Goal: Task Accomplishment & Management: Manage account settings

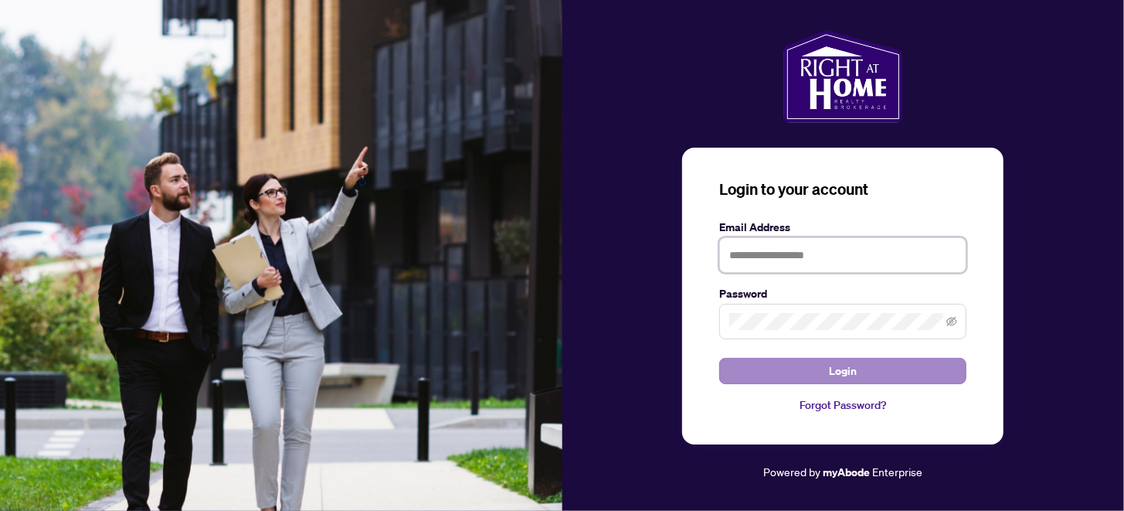
type input "**********"
click at [801, 365] on button "Login" at bounding box center [842, 371] width 247 height 26
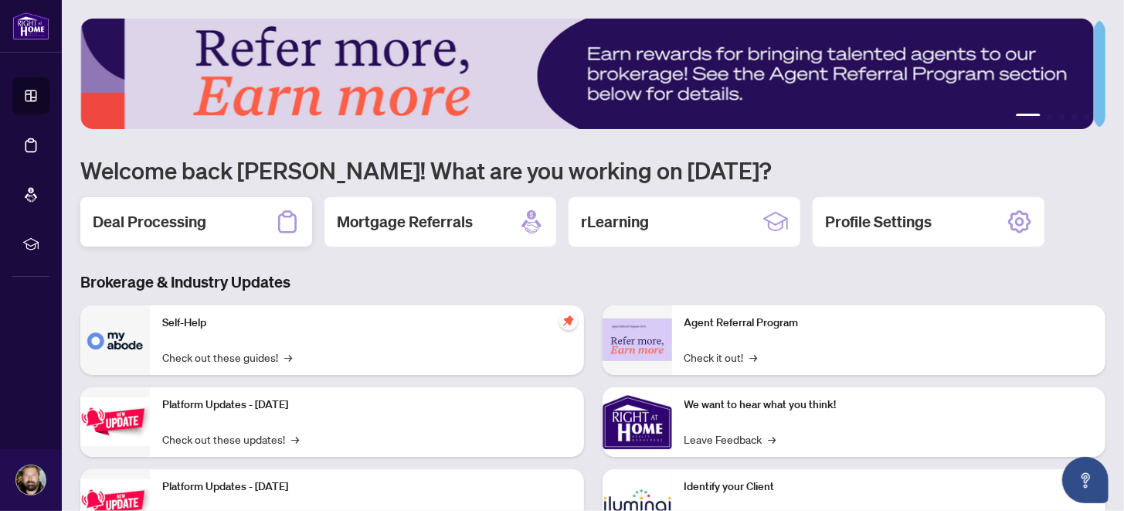
click at [197, 204] on div "Deal Processing" at bounding box center [196, 221] width 232 height 49
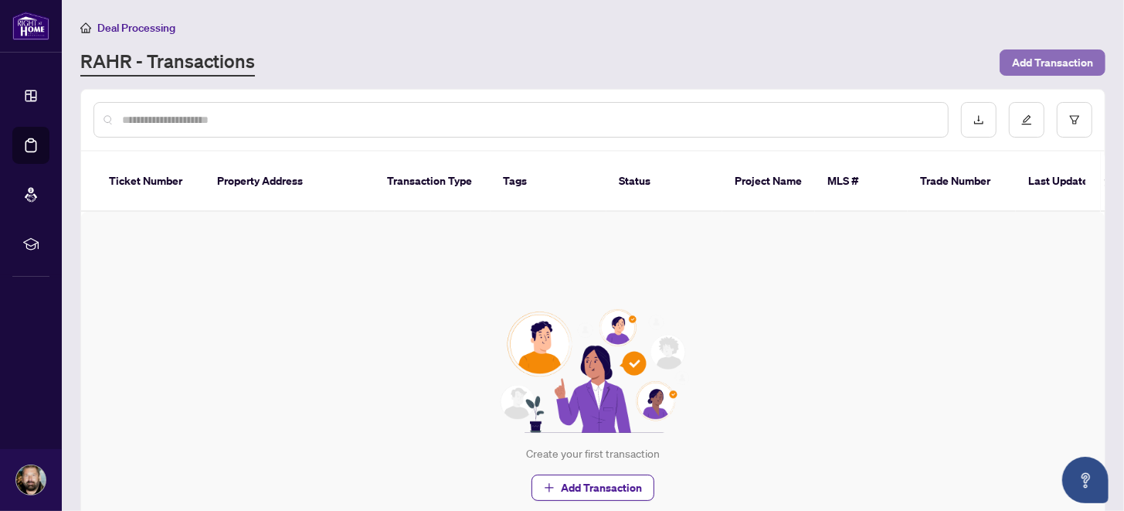
click at [1045, 56] on span "Add Transaction" at bounding box center [1052, 62] width 81 height 25
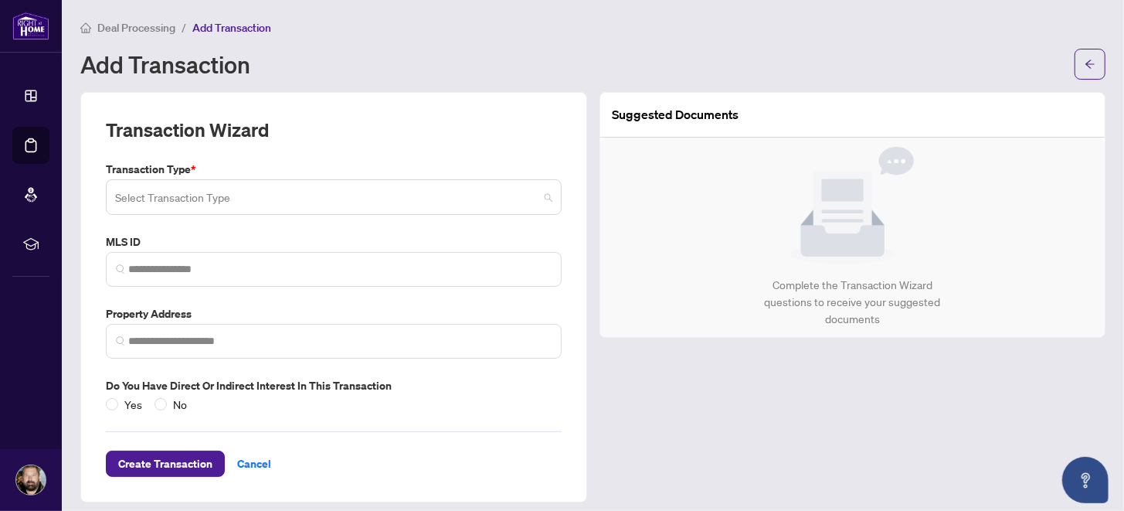
click at [368, 201] on input "search" at bounding box center [326, 199] width 423 height 34
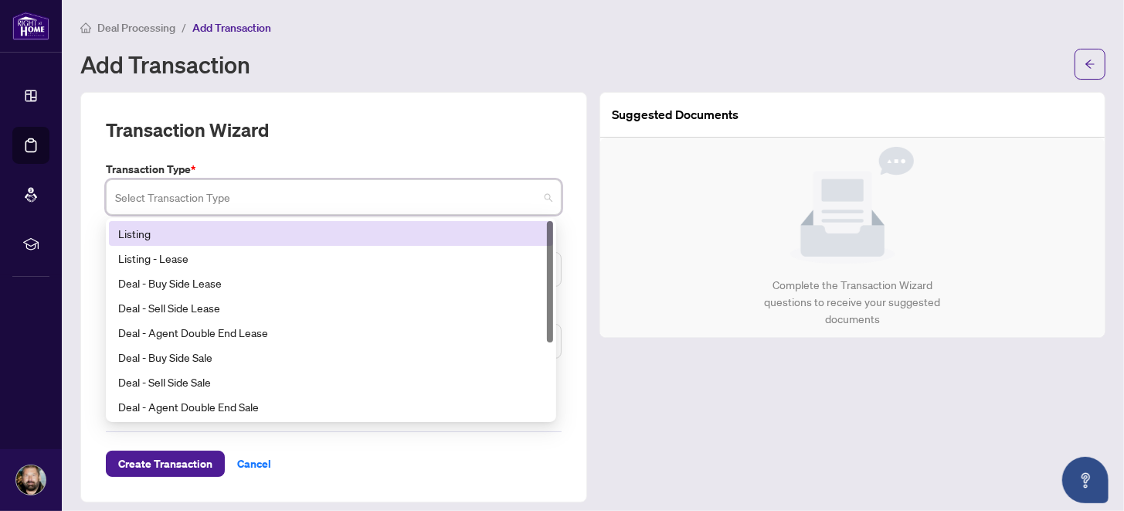
click at [382, 145] on div "Transaction Wizard" at bounding box center [334, 138] width 456 height 43
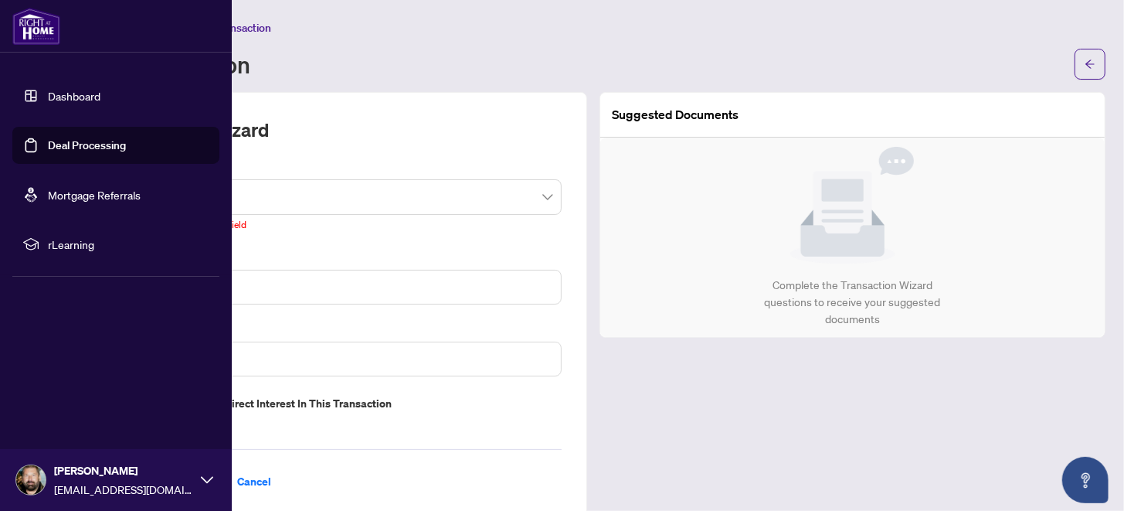
click at [60, 91] on link "Dashboard" at bounding box center [74, 96] width 53 height 14
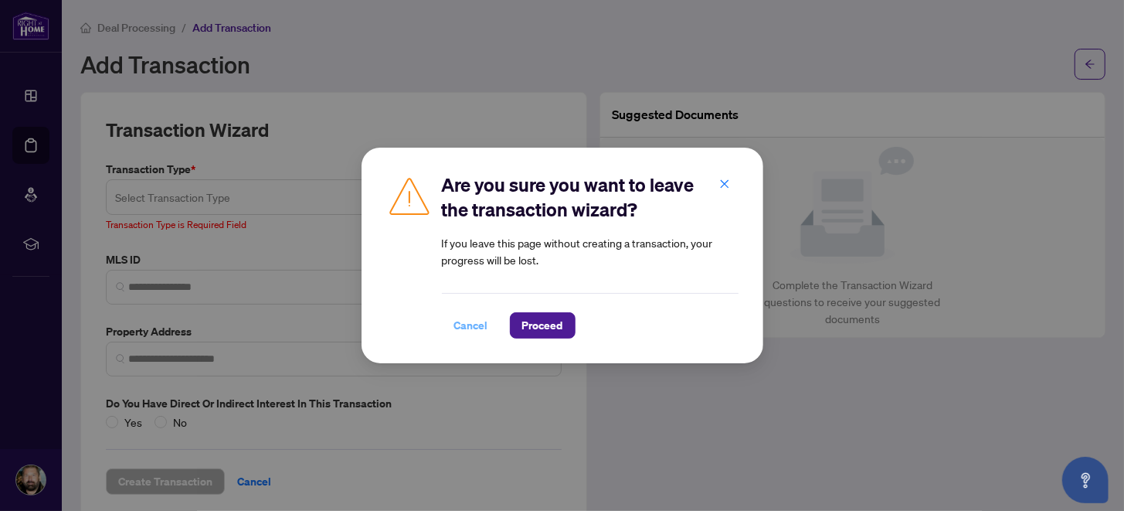
click at [480, 320] on span "Cancel" at bounding box center [471, 325] width 34 height 25
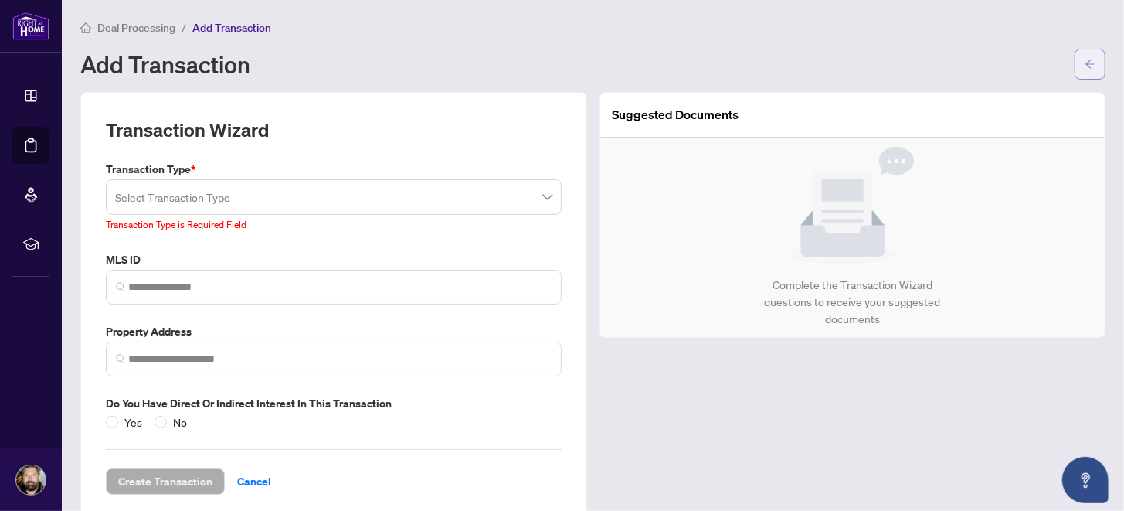
click at [1085, 59] on icon "arrow-left" at bounding box center [1090, 64] width 11 height 11
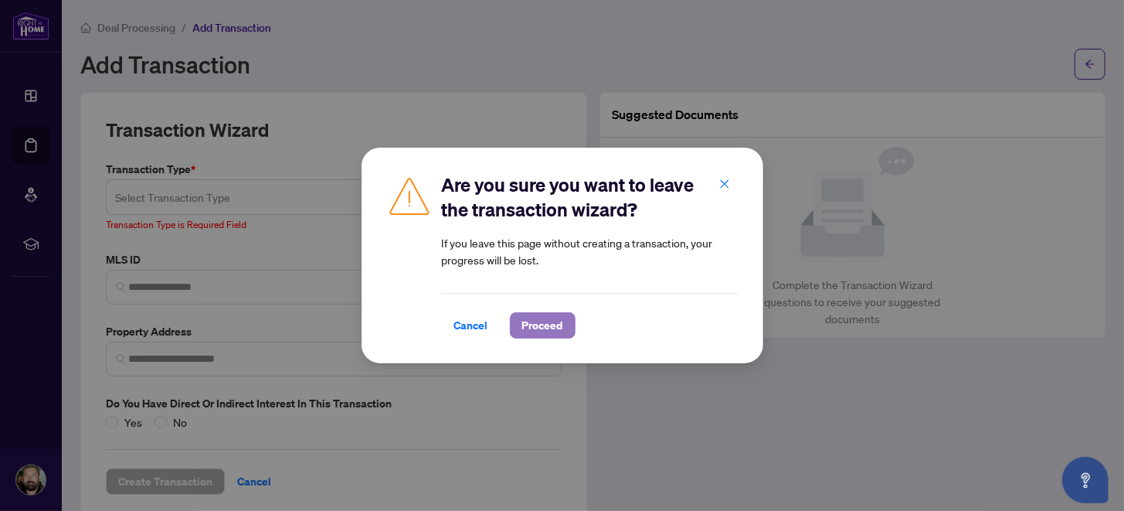
click at [544, 320] on span "Proceed" at bounding box center [542, 325] width 41 height 25
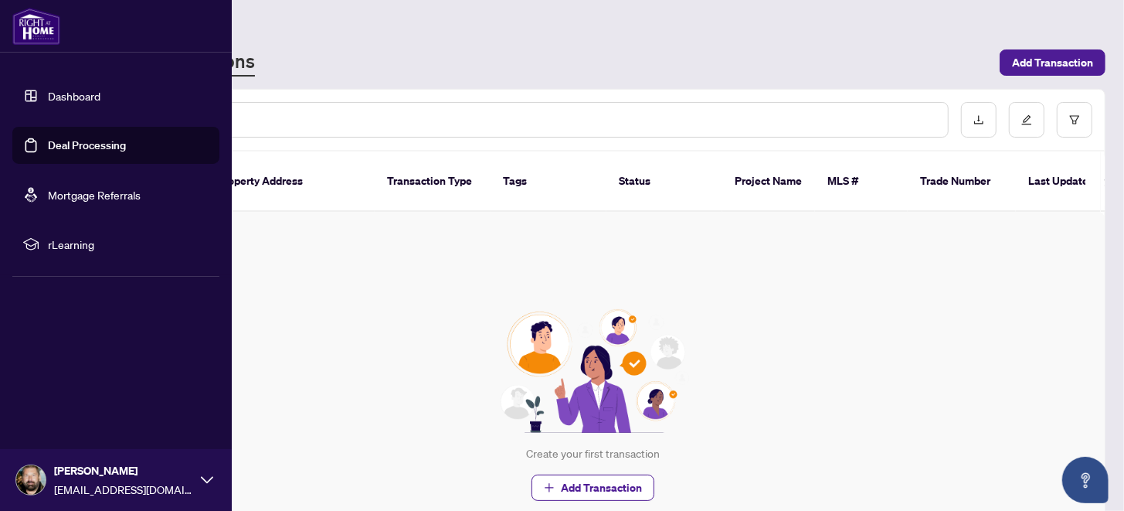
click at [54, 91] on link "Dashboard" at bounding box center [74, 96] width 53 height 14
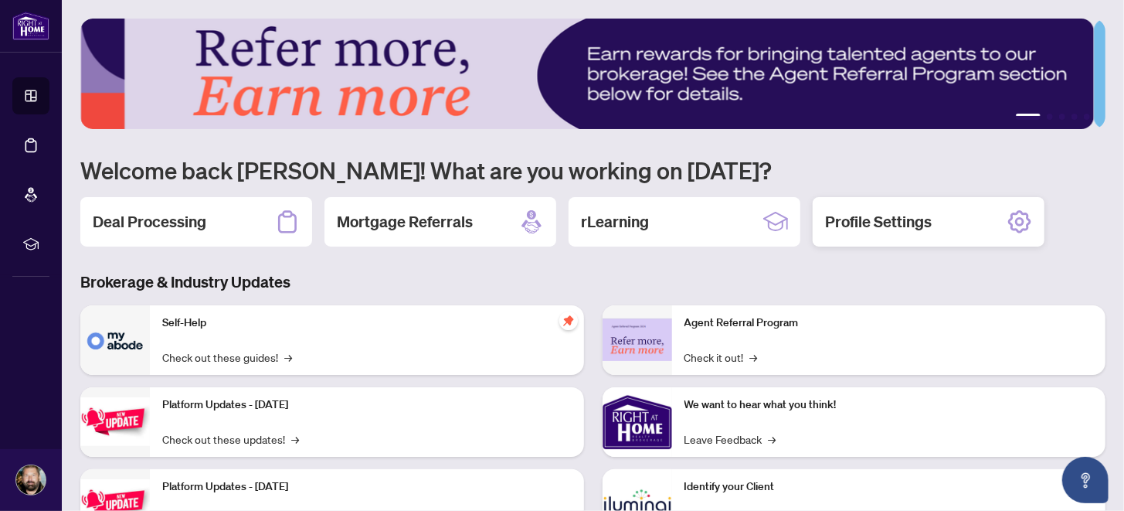
click at [904, 218] on h2 "Profile Settings" at bounding box center [878, 222] width 107 height 22
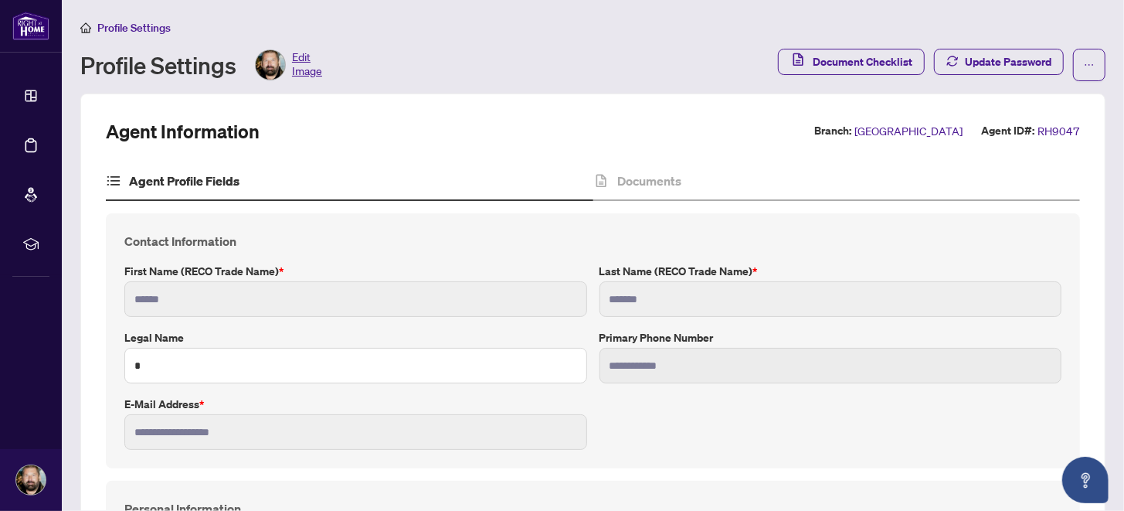
type input "**********"
type input "****"
type input "**********"
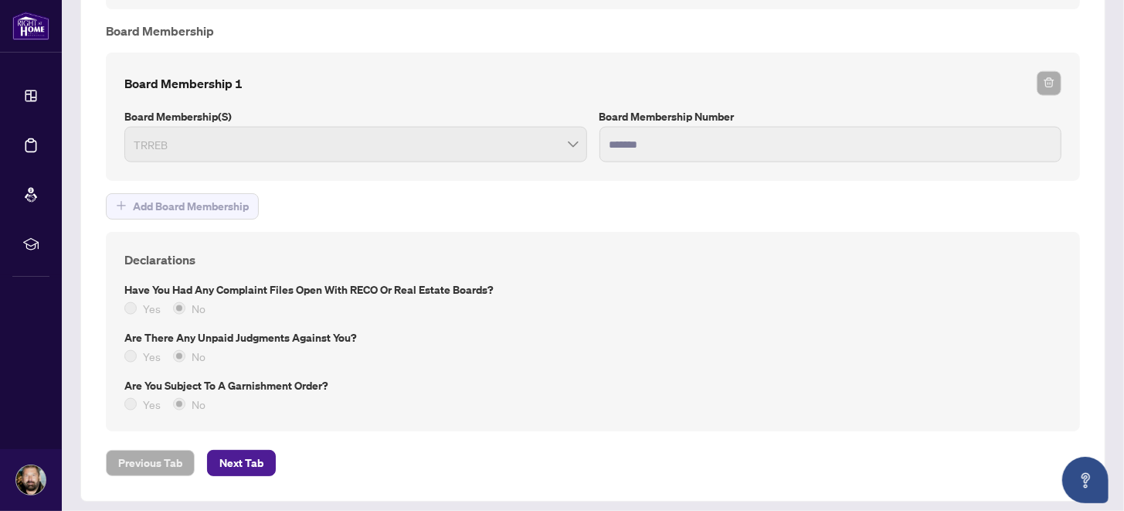
scroll to position [1230, 0]
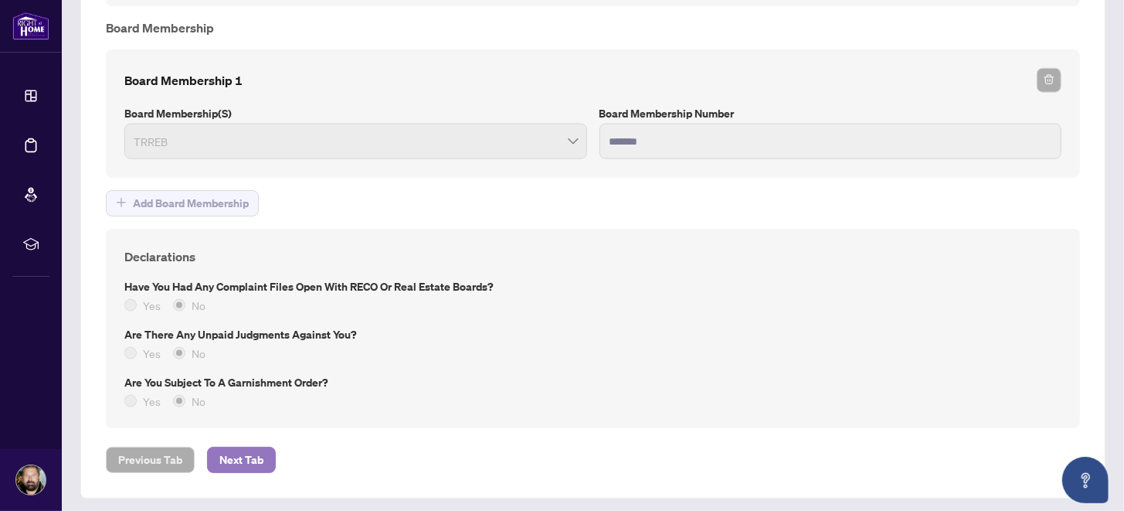
click at [240, 449] on span "Next Tab" at bounding box center [241, 459] width 44 height 25
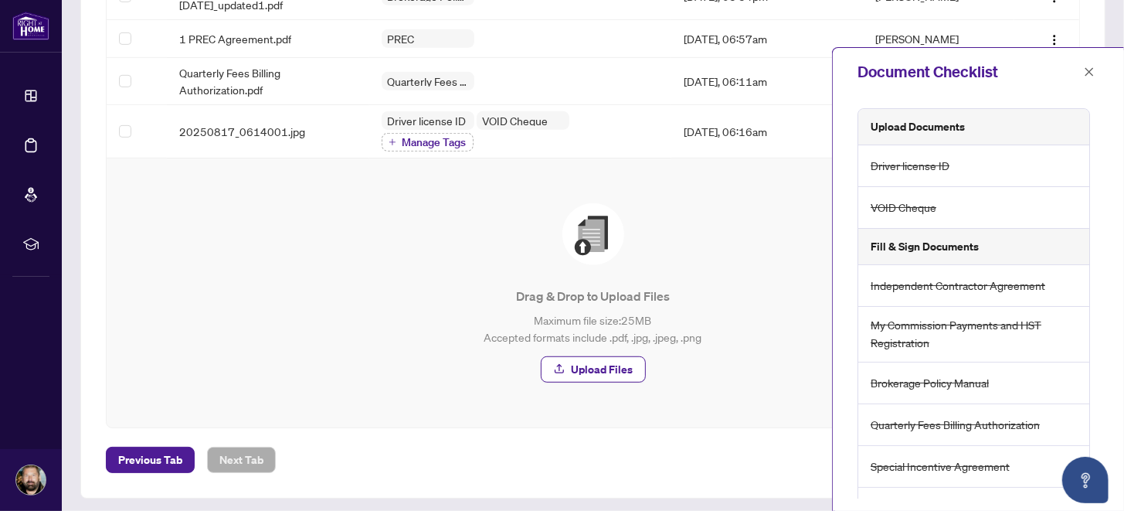
scroll to position [189, 0]
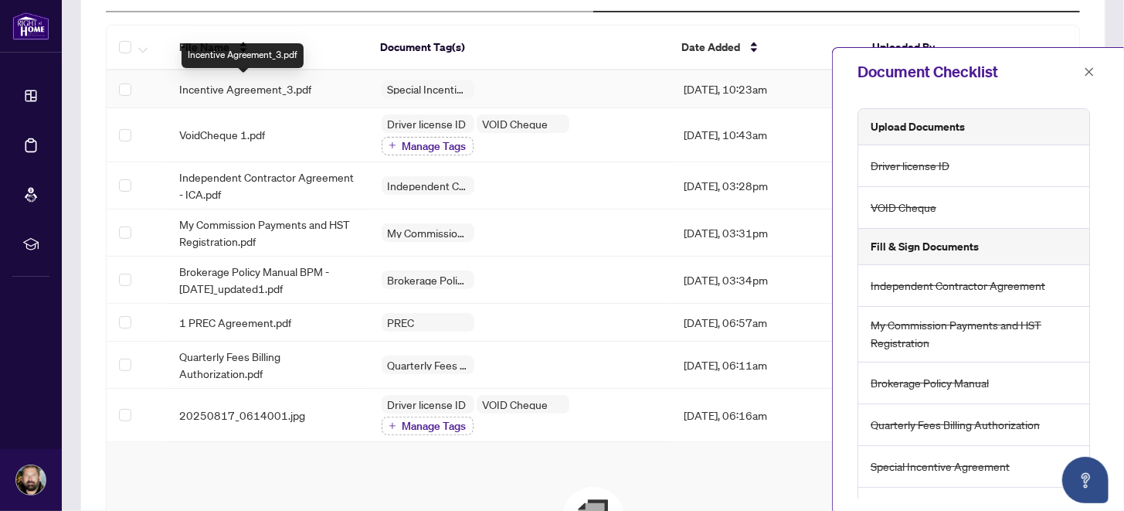
click at [224, 82] on span "Incentive Agreement_3.pdf" at bounding box center [245, 88] width 132 height 17
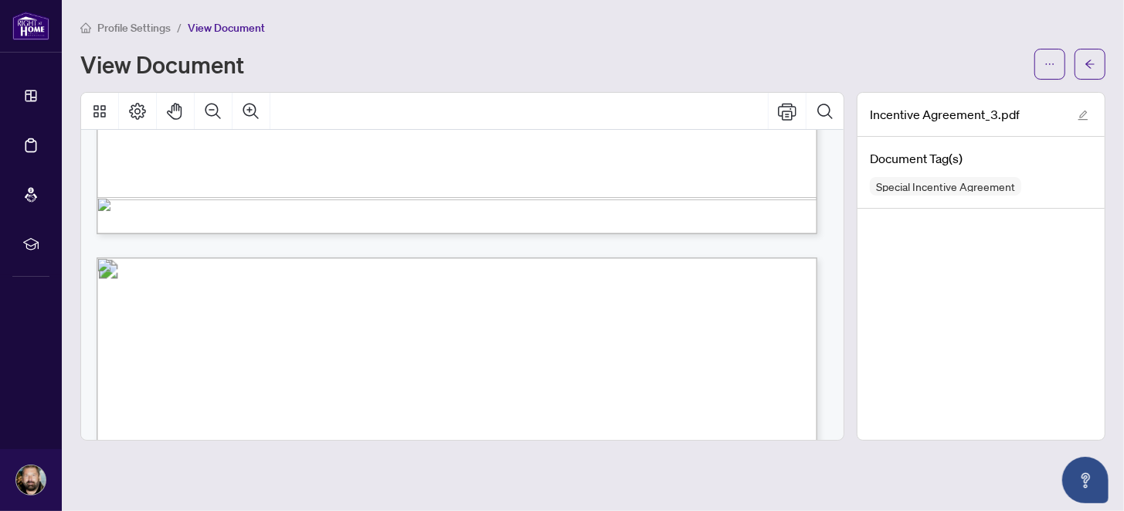
scroll to position [779, 0]
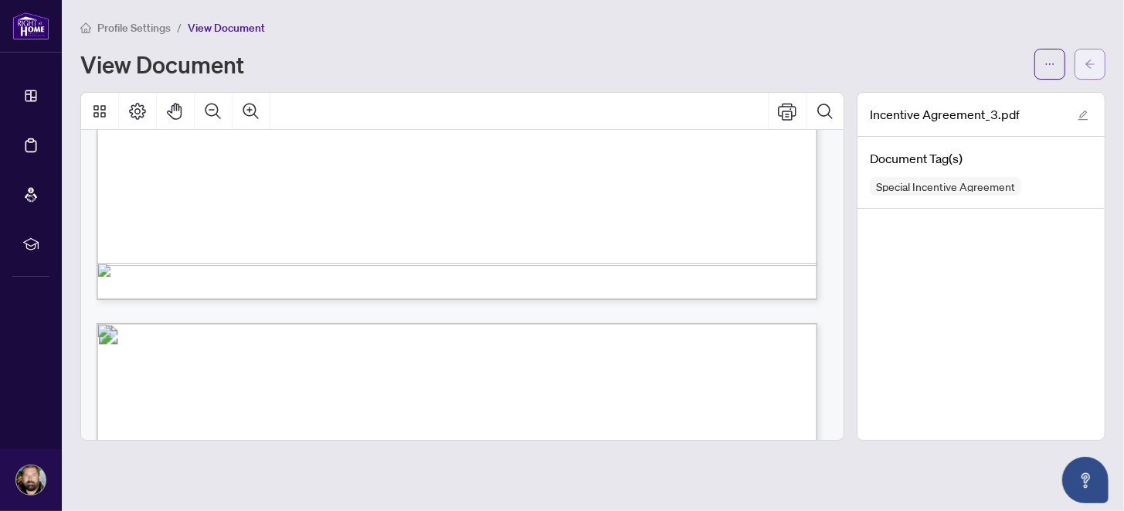
click at [1080, 51] on button "button" at bounding box center [1090, 64] width 31 height 31
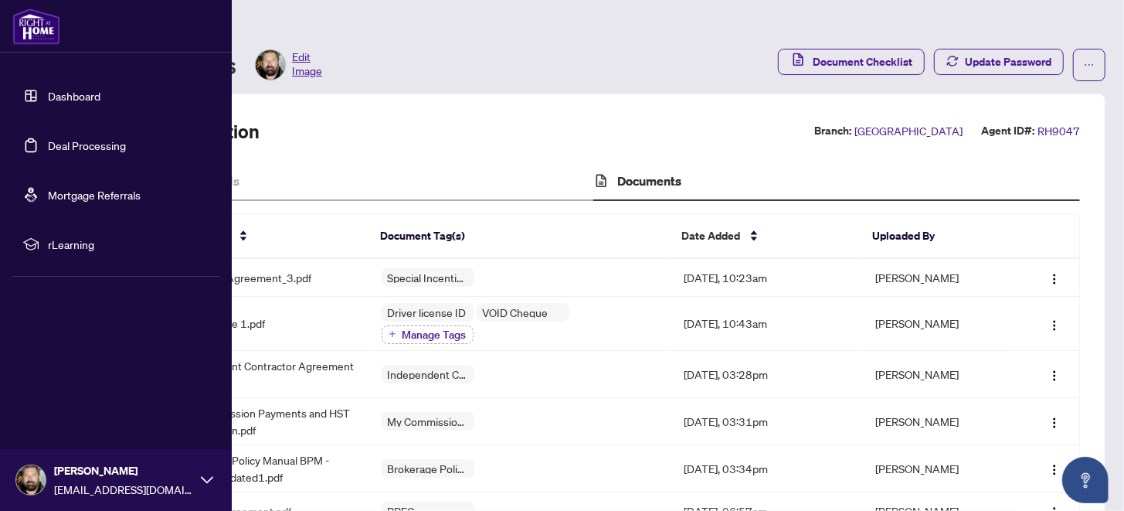
click at [39, 468] on img at bounding box center [30, 479] width 29 height 29
click at [67, 391] on span "Logout" at bounding box center [62, 388] width 35 height 25
